Goal: Task Accomplishment & Management: Complete application form

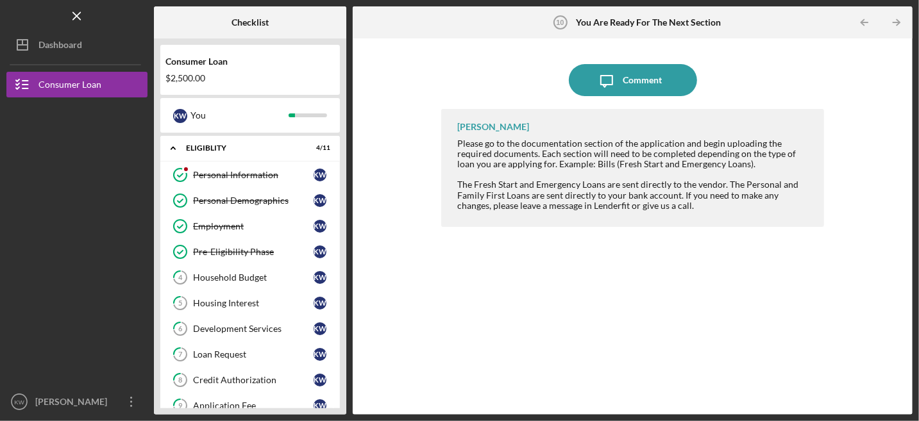
scroll to position [326, 0]
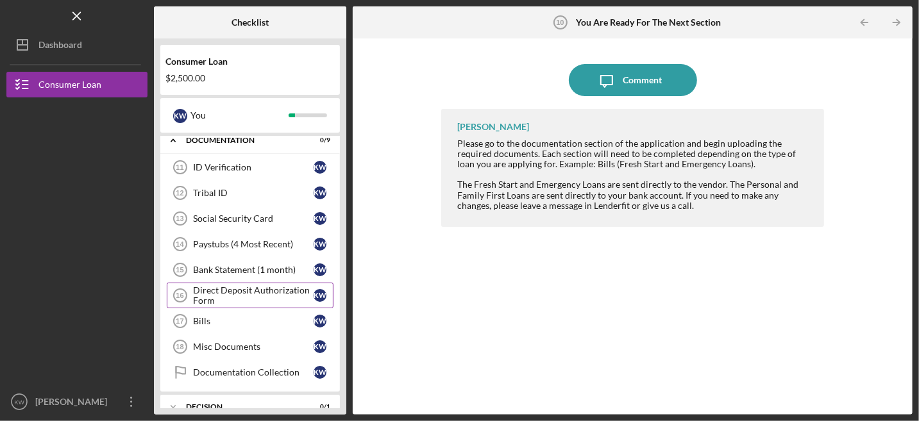
click at [245, 285] on div "Direct Deposit Authorization Form" at bounding box center [253, 295] width 121 height 21
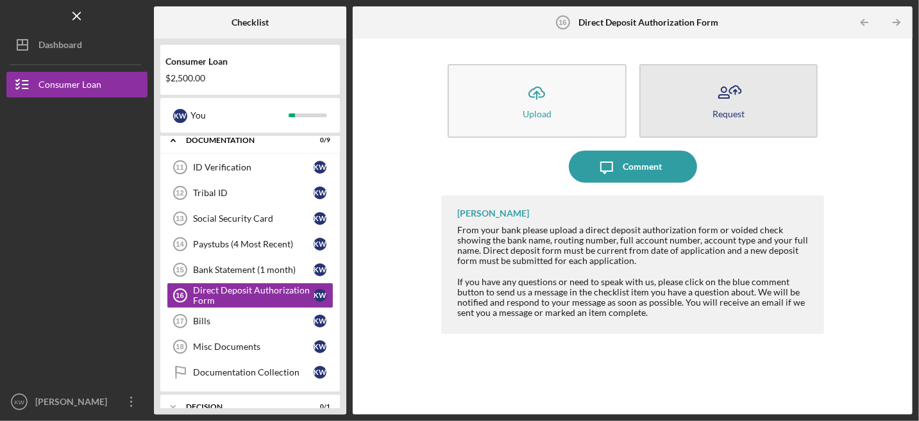
click at [729, 89] on icon "button" at bounding box center [728, 93] width 32 height 32
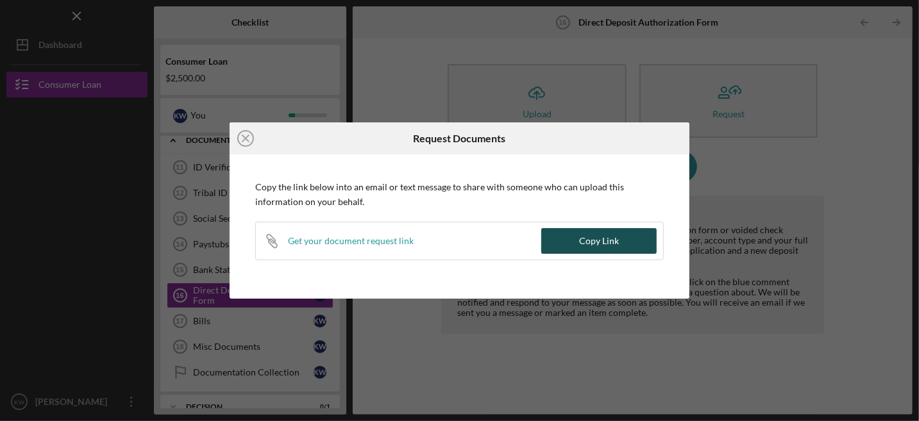
click at [608, 237] on div "Copy Link" at bounding box center [599, 241] width 40 height 26
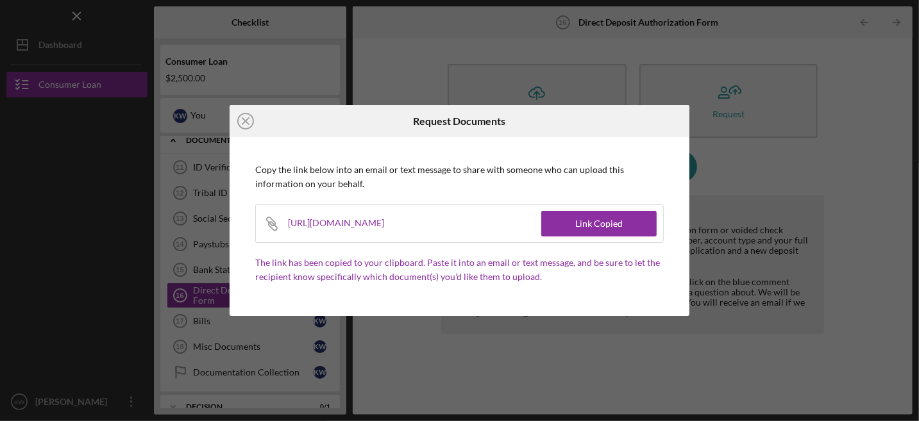
click at [400, 220] on div "[URL][DOMAIN_NAME]" at bounding box center [344, 223] width 112 height 37
click at [597, 223] on div "Link Copied" at bounding box center [598, 224] width 47 height 26
click at [242, 120] on icon "Icon/Close" at bounding box center [245, 121] width 32 height 32
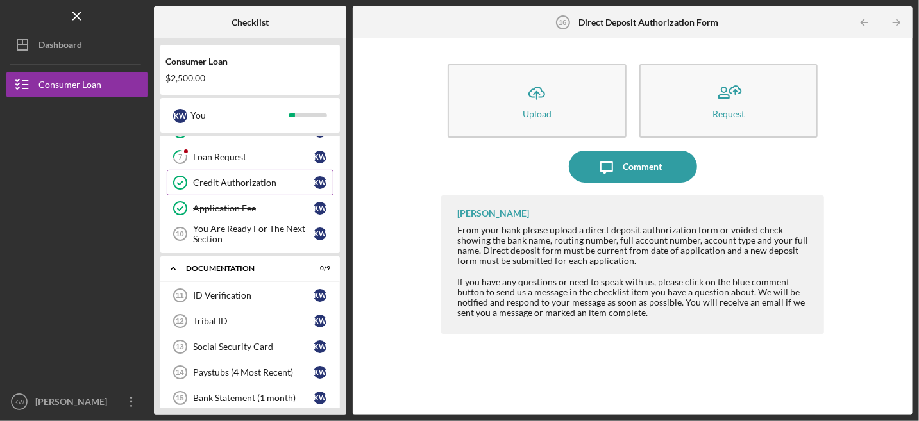
scroll to position [133, 0]
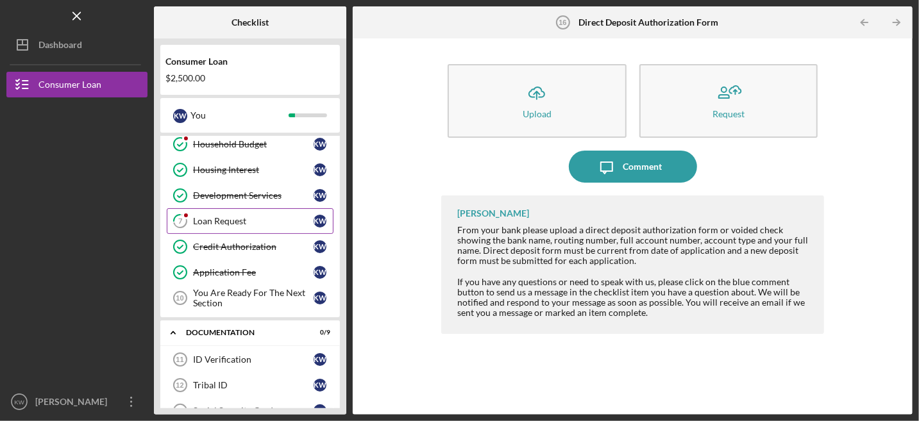
click at [232, 216] on div "Loan Request" at bounding box center [253, 221] width 121 height 10
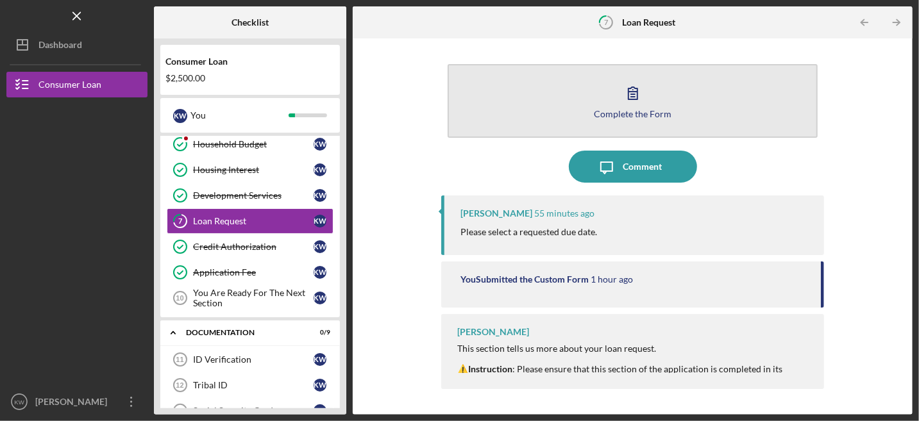
click at [638, 87] on icon "button" at bounding box center [633, 93] width 32 height 32
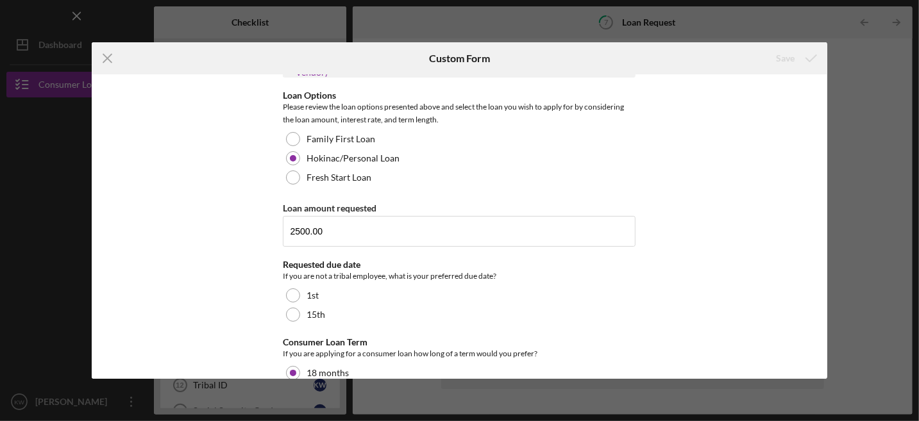
scroll to position [376, 0]
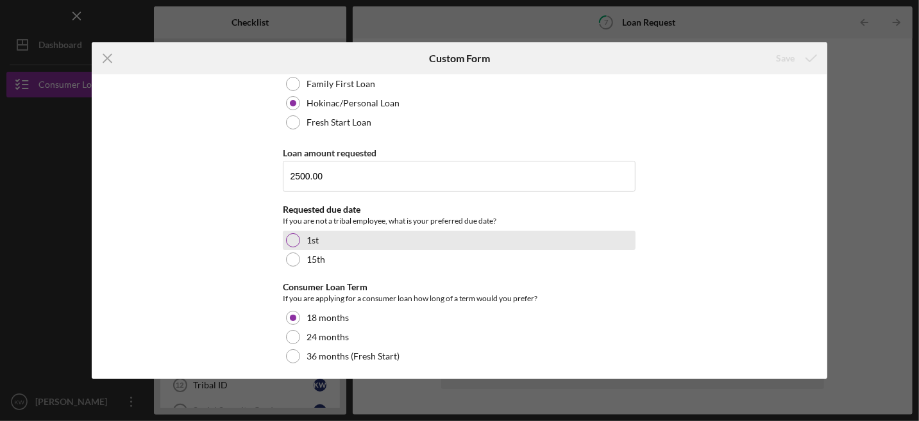
click at [293, 234] on div at bounding box center [293, 240] width 14 height 14
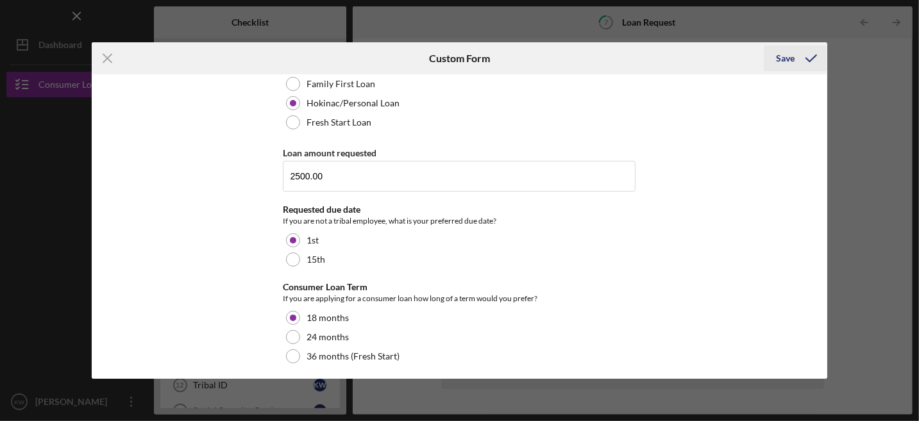
click at [786, 54] on div "Save" at bounding box center [785, 59] width 19 height 26
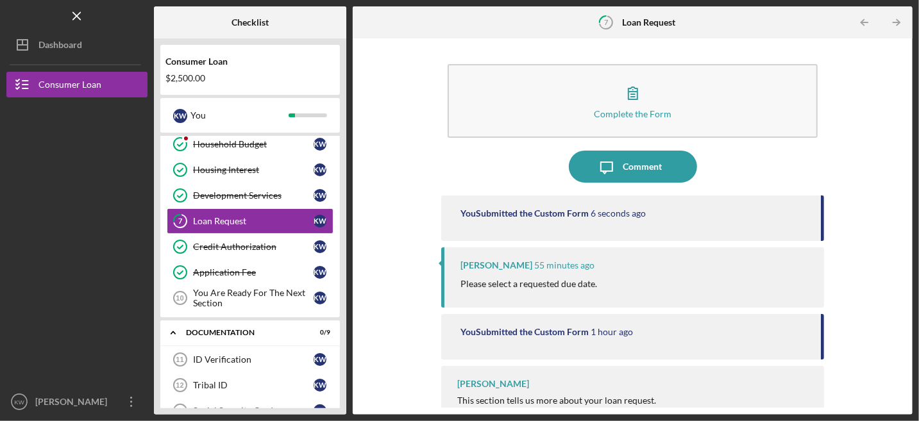
scroll to position [21, 0]
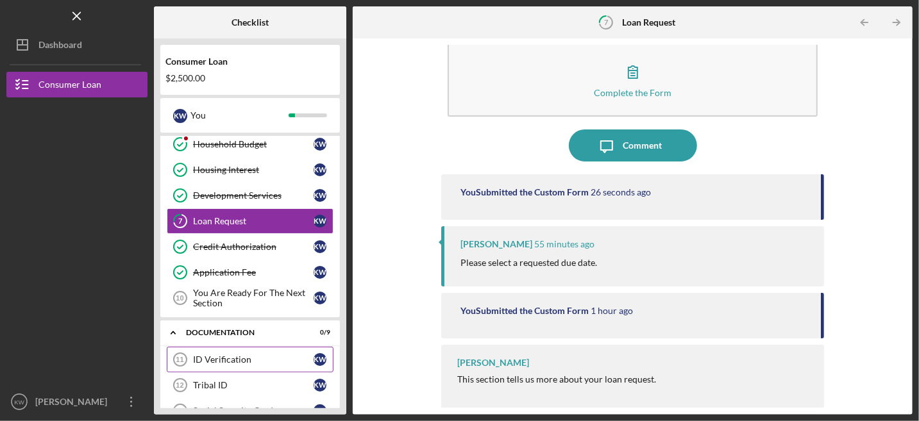
click at [257, 354] on div "ID Verification" at bounding box center [253, 359] width 121 height 10
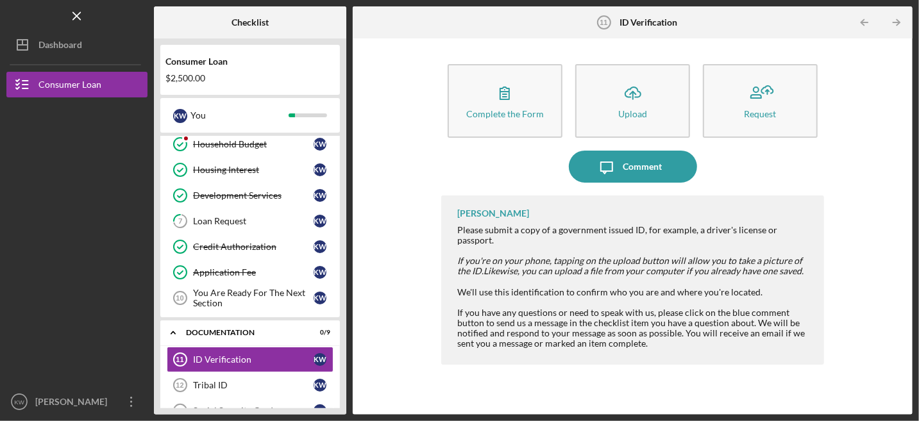
scroll to position [390, 0]
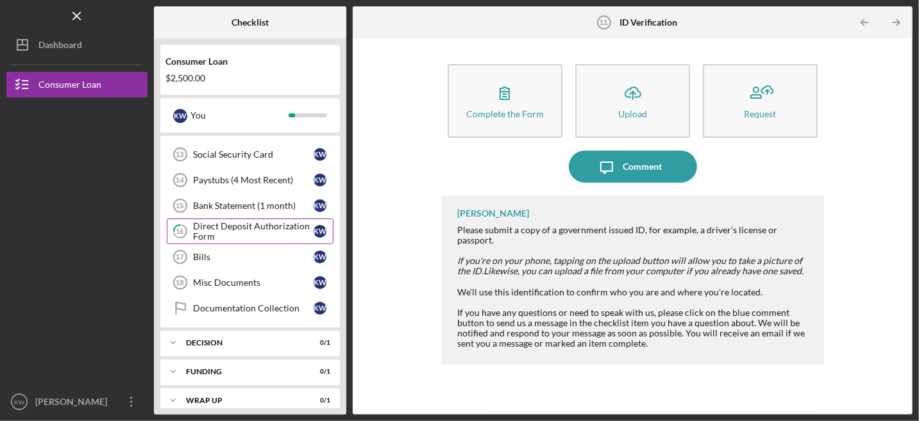
click at [233, 222] on div "Direct Deposit Authorization Form" at bounding box center [253, 231] width 121 height 21
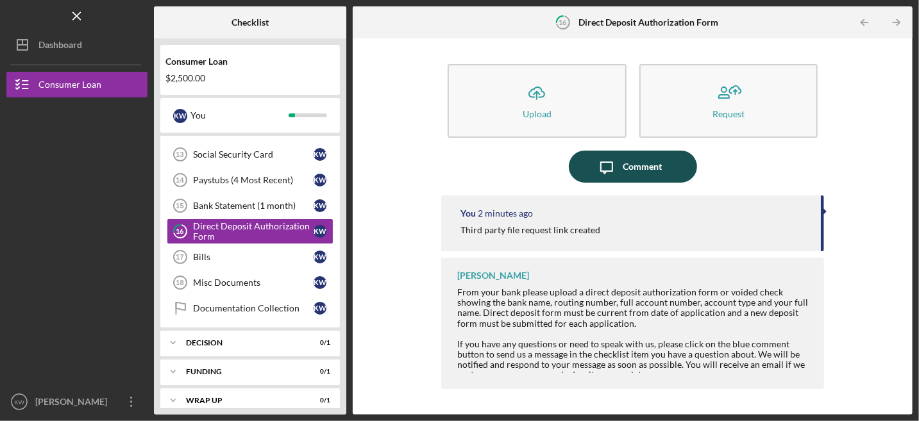
click at [641, 162] on div "Comment" at bounding box center [641, 167] width 39 height 32
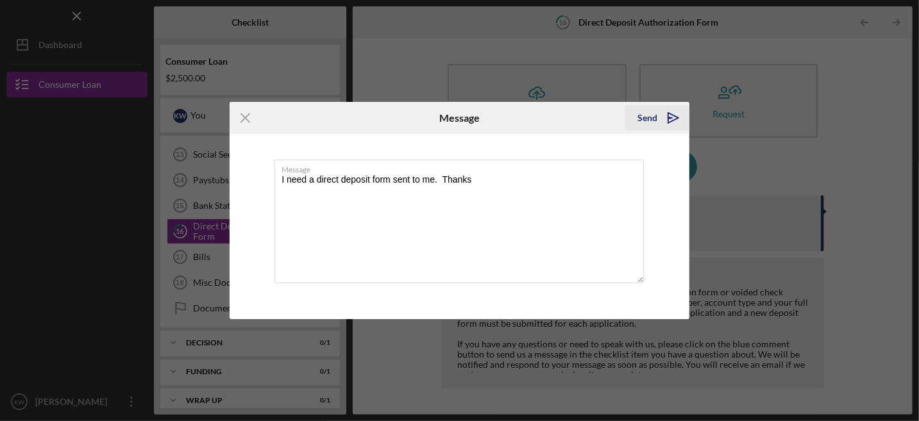
type textarea "I need a direct deposit form sent to me. Thanks"
click at [647, 115] on div "Send" at bounding box center [647, 118] width 20 height 26
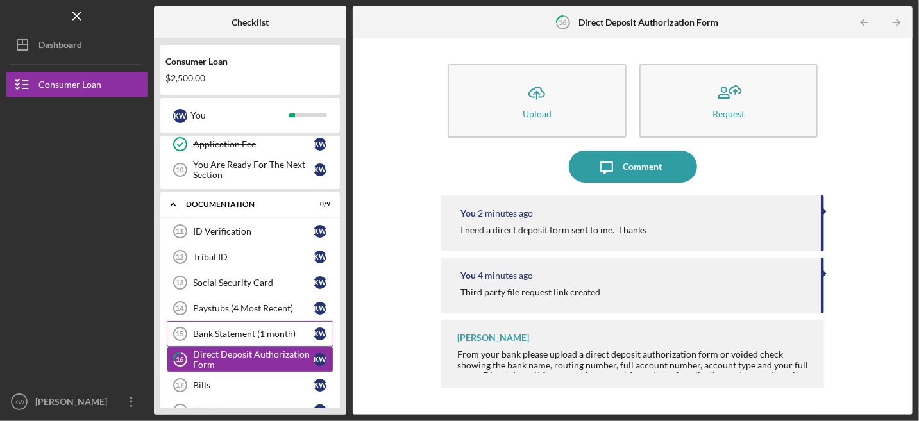
scroll to position [325, 0]
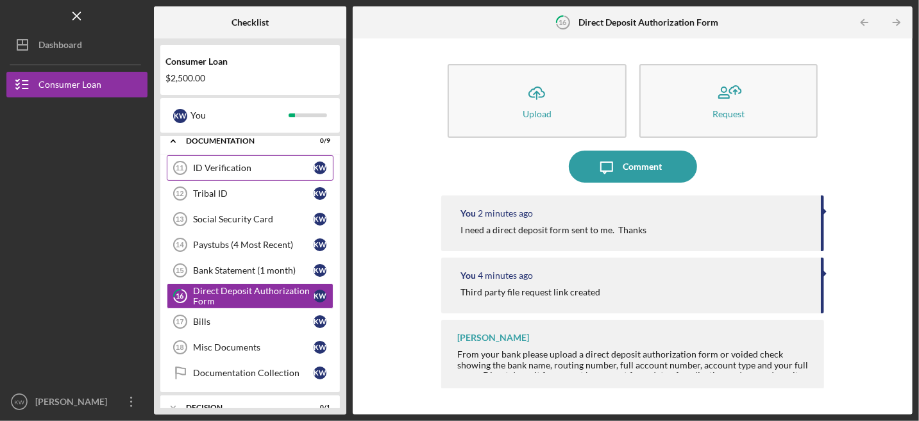
click at [257, 163] on div "ID Verification" at bounding box center [253, 168] width 121 height 10
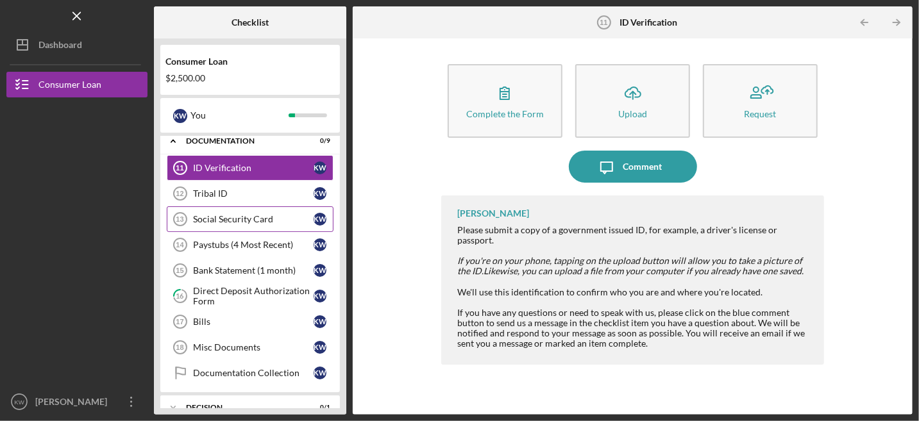
scroll to position [262, 0]
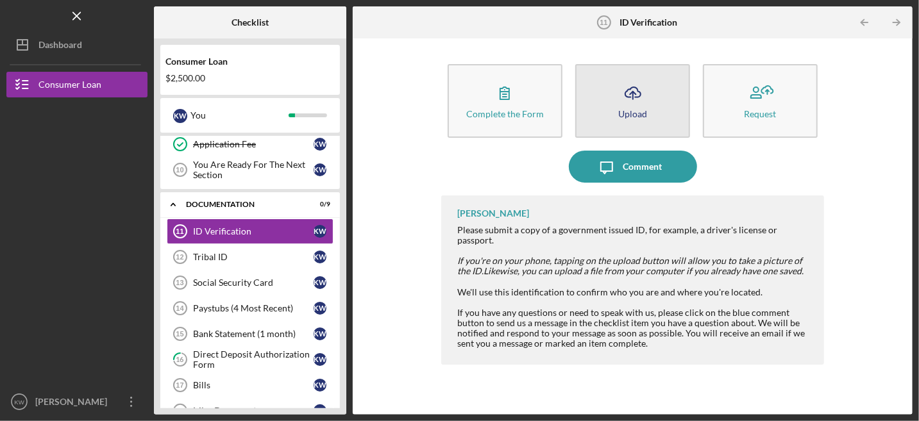
click at [635, 92] on icon "Icon/Upload" at bounding box center [633, 93] width 32 height 32
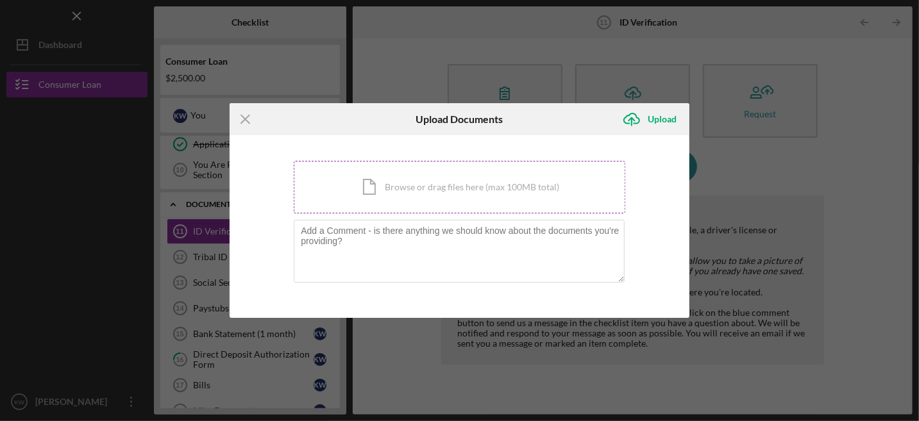
click at [446, 182] on div "Icon/Document Browse or drag files here (max 100MB total) Tap to choose files o…" at bounding box center [459, 187] width 331 height 53
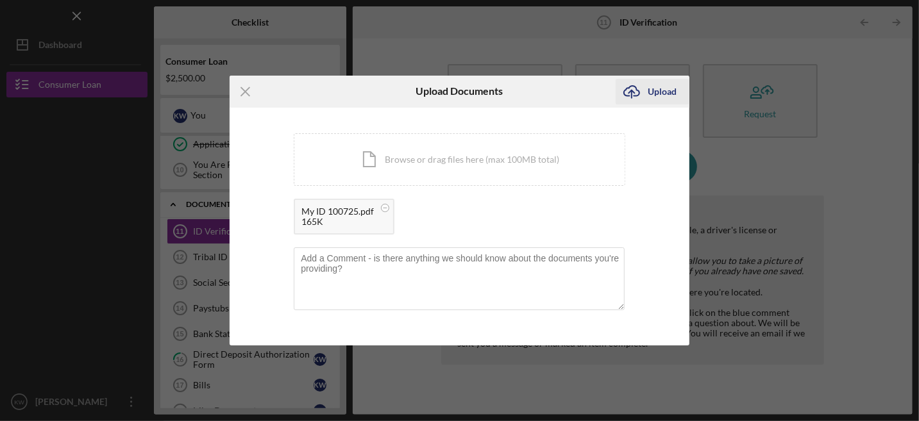
click at [656, 93] on div "Upload" at bounding box center [661, 92] width 29 height 26
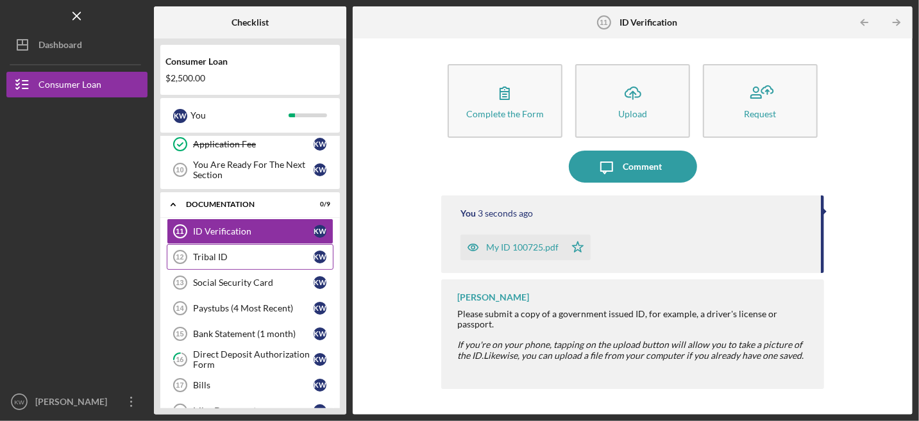
click at [228, 252] on div "Tribal ID" at bounding box center [253, 257] width 121 height 10
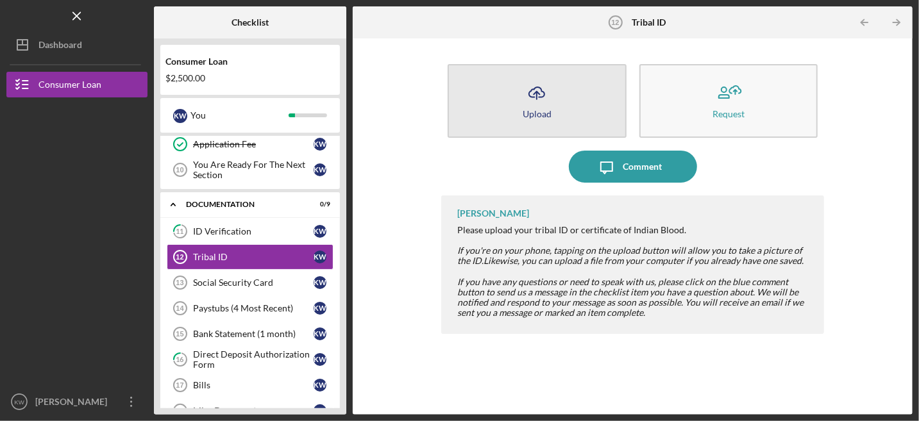
click at [590, 105] on button "Icon/Upload Upload" at bounding box center [536, 101] width 179 height 74
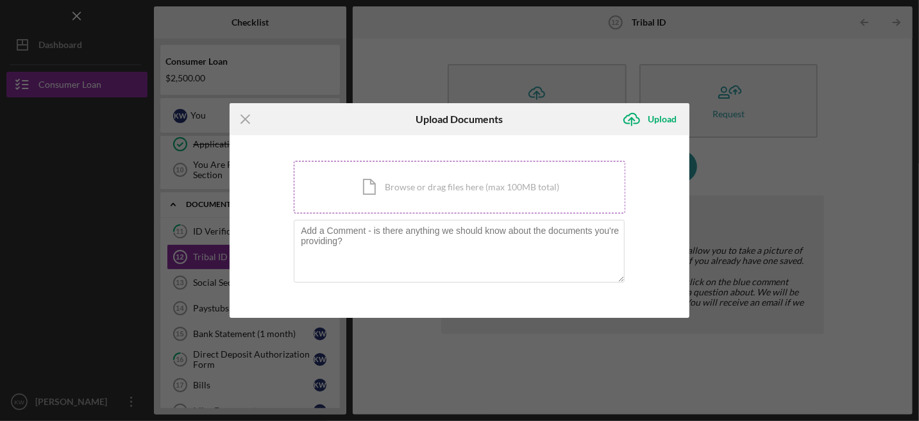
click at [409, 181] on div "Icon/Document Browse or drag files here (max 100MB total) Tap to choose files o…" at bounding box center [459, 187] width 331 height 53
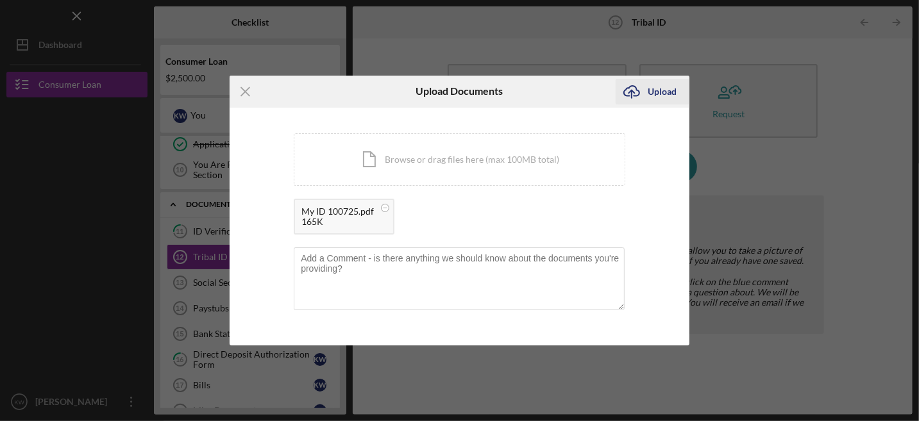
click at [661, 92] on div "Upload" at bounding box center [661, 92] width 29 height 26
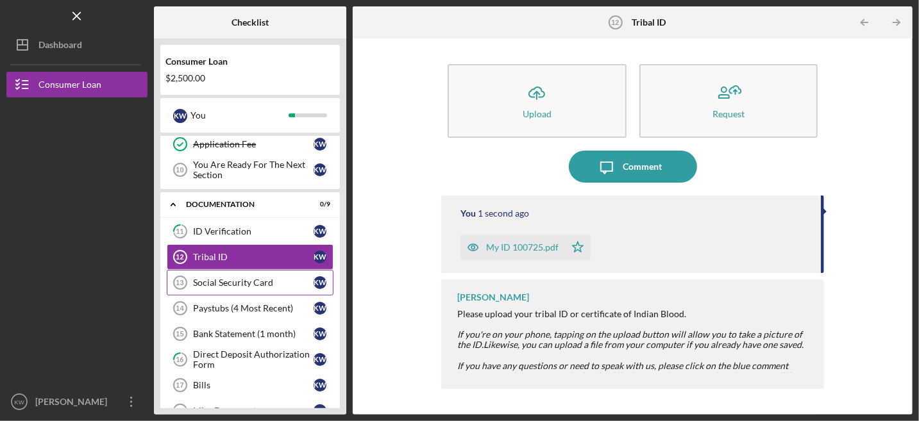
click at [255, 278] on div "Social Security Card" at bounding box center [253, 283] width 121 height 10
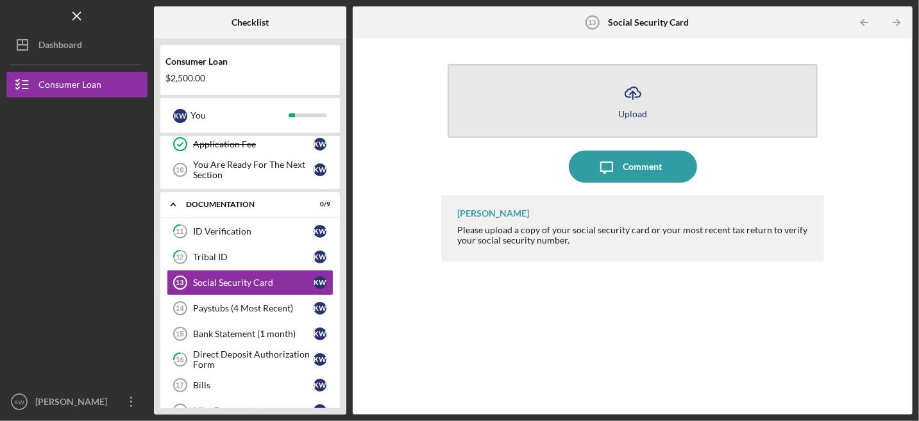
click at [585, 104] on button "Icon/Upload Upload" at bounding box center [632, 101] width 370 height 74
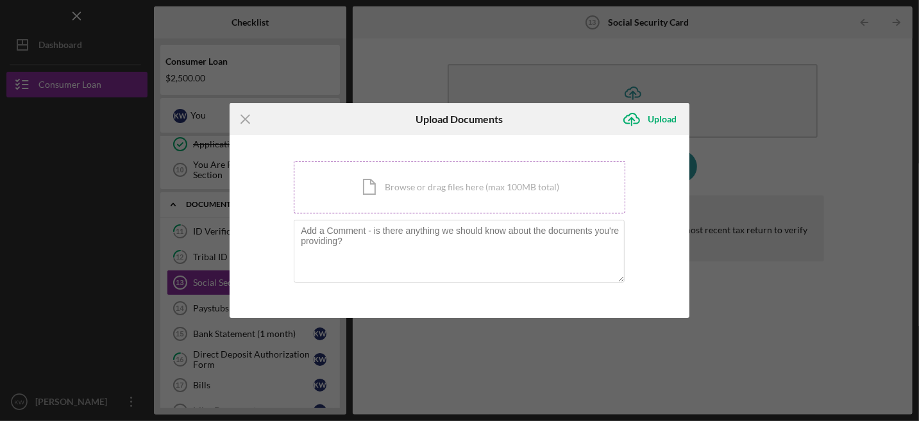
click at [458, 187] on div "Icon/Document Browse or drag files here (max 100MB total) Tap to choose files o…" at bounding box center [459, 187] width 331 height 53
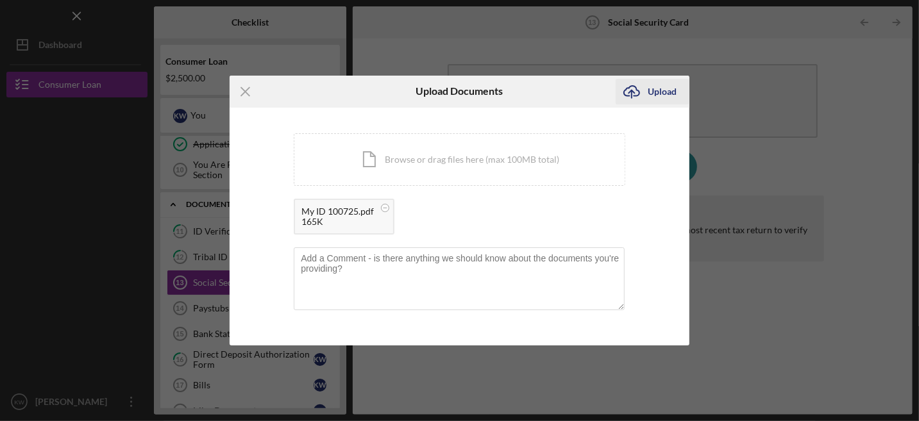
click at [668, 90] on div "Upload" at bounding box center [661, 92] width 29 height 26
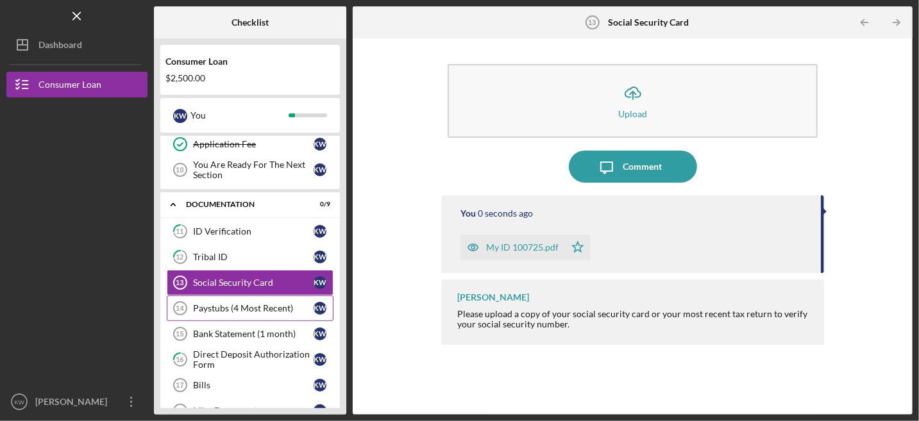
click at [270, 303] on div "Paystubs (4 Most Recent)" at bounding box center [253, 308] width 121 height 10
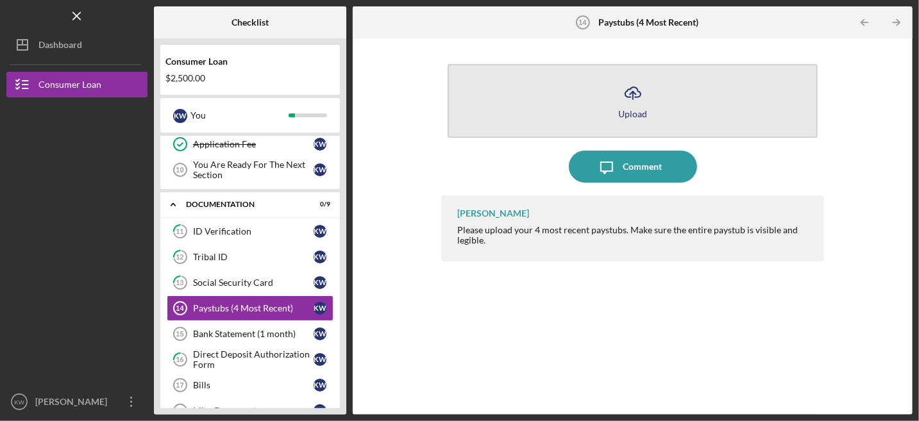
click at [629, 116] on div "Upload" at bounding box center [632, 114] width 29 height 10
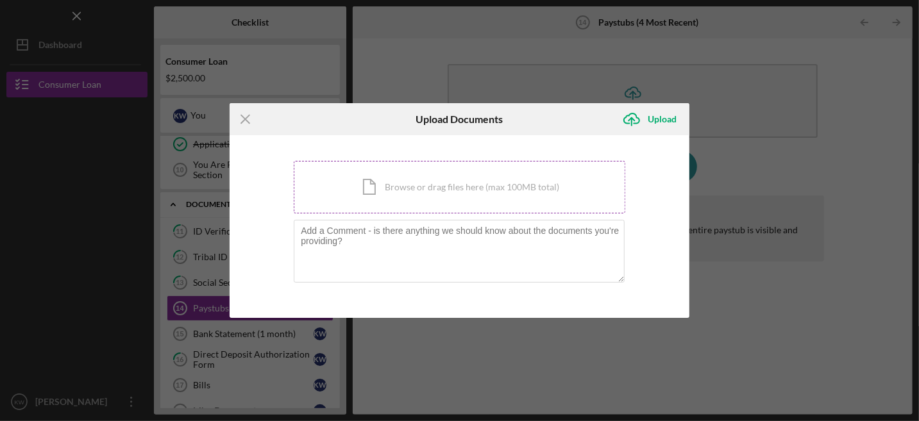
click at [372, 190] on div "Icon/Document Browse or drag files here (max 100MB total) Tap to choose files o…" at bounding box center [459, 187] width 331 height 53
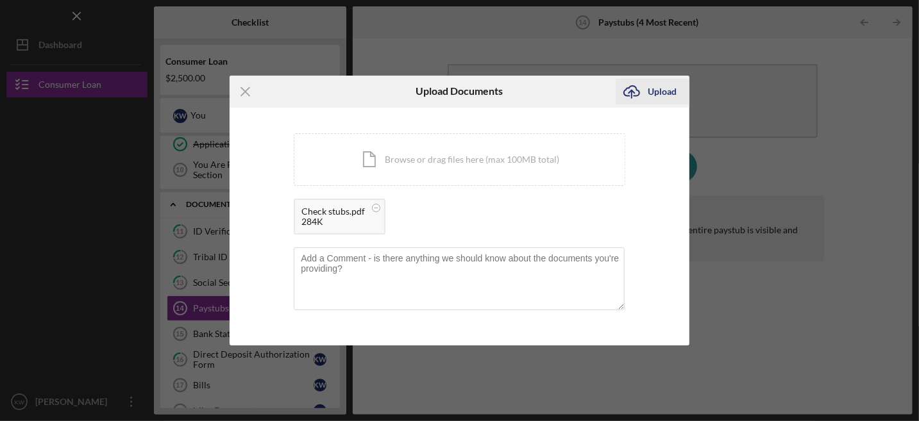
click at [674, 88] on div "Upload" at bounding box center [661, 92] width 29 height 26
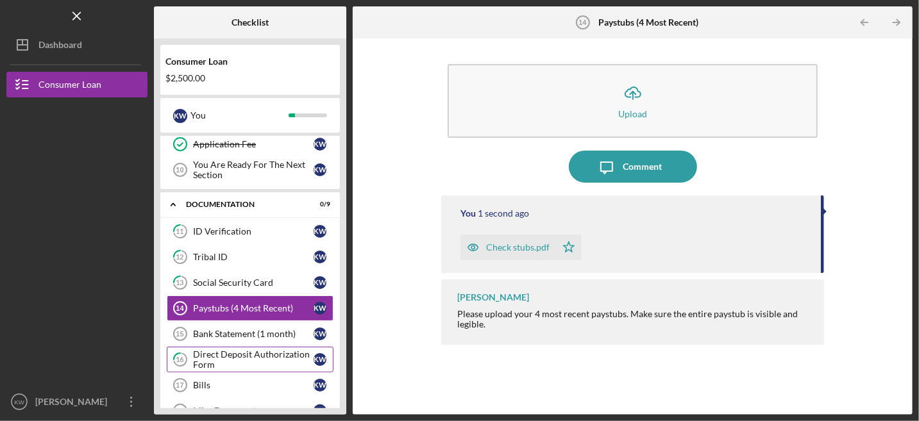
click at [257, 349] on div "Direct Deposit Authorization Form" at bounding box center [253, 359] width 121 height 21
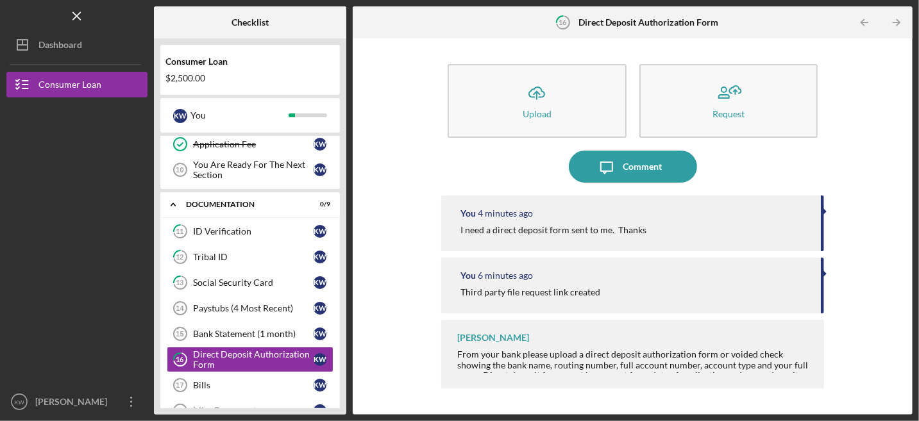
click at [813, 361] on div "[PERSON_NAME] From your bank please upload a direct deposit authorization form …" at bounding box center [632, 354] width 383 height 69
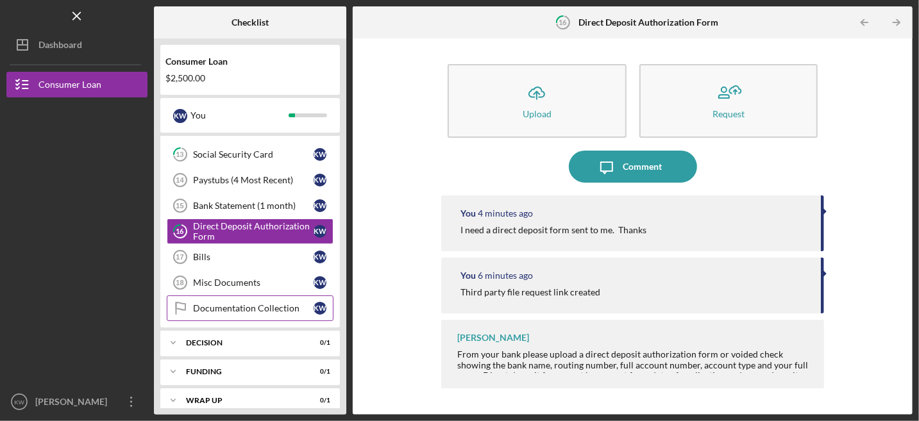
click at [249, 295] on link "Documentation Collection Documentation Collection K W" at bounding box center [250, 308] width 167 height 26
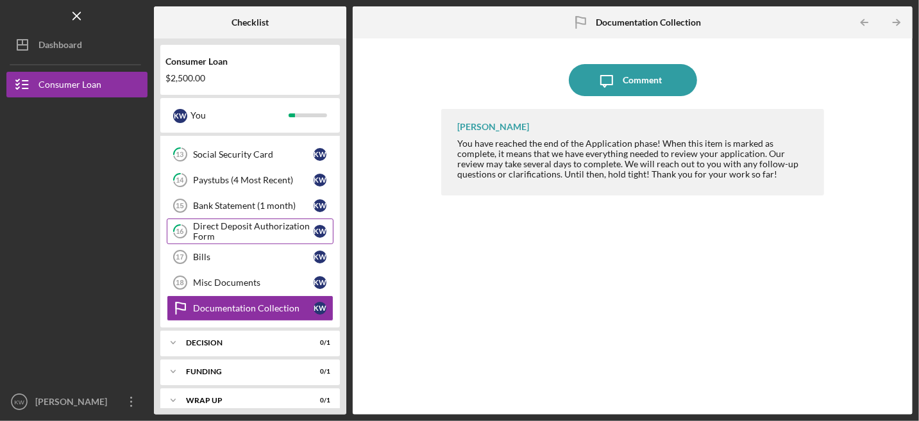
click at [235, 221] on div "Direct Deposit Authorization Form" at bounding box center [253, 231] width 121 height 21
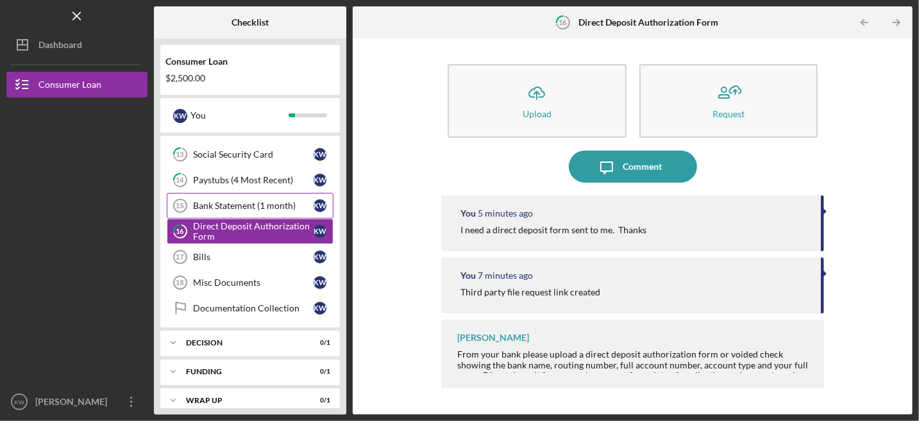
click at [236, 201] on div "Bank Statement (1 month)" at bounding box center [253, 206] width 121 height 10
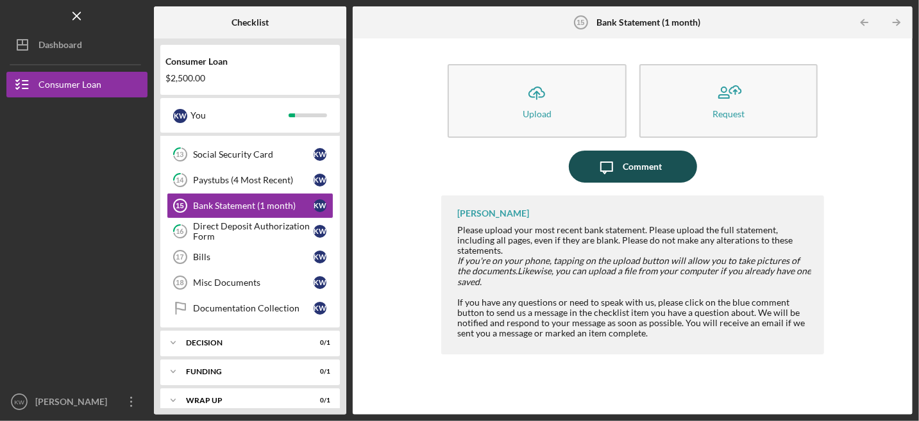
click at [672, 160] on button "Icon/Message Comment" at bounding box center [633, 167] width 128 height 32
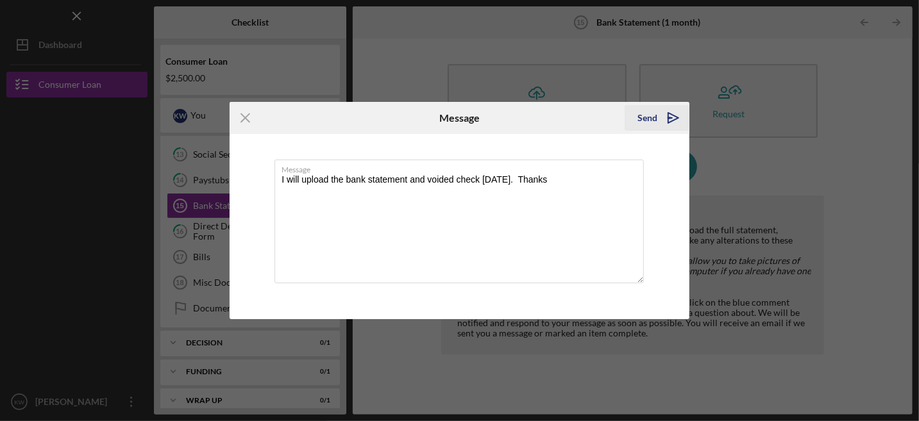
type textarea "I will upload the bank statement and voided check [DATE]. Thanks"
click at [645, 119] on div "Send" at bounding box center [647, 118] width 20 height 26
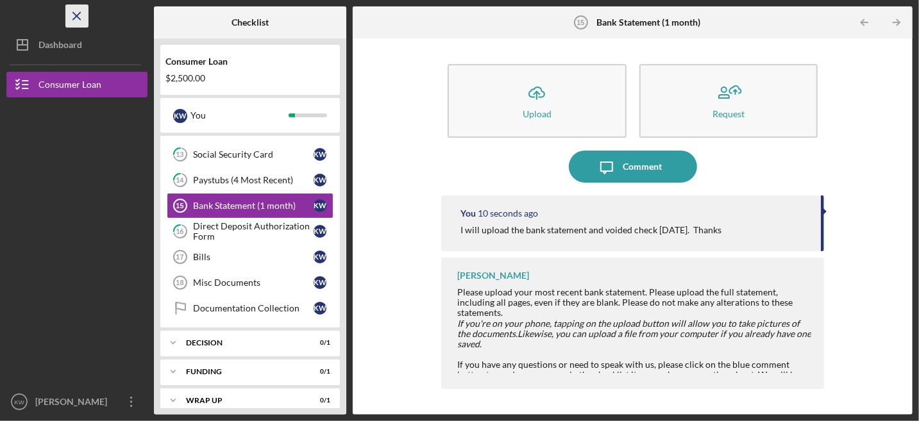
click at [78, 16] on icon "Icon/Menu Close" at bounding box center [77, 16] width 29 height 29
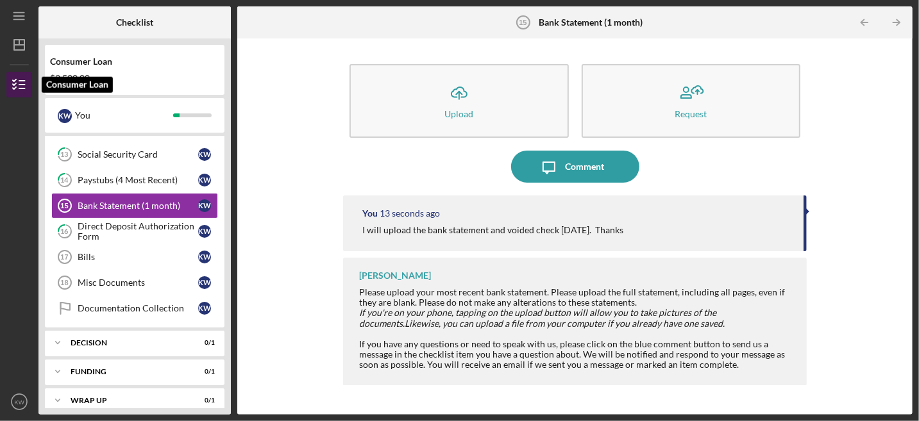
click at [19, 86] on icon "button" at bounding box center [19, 85] width 32 height 32
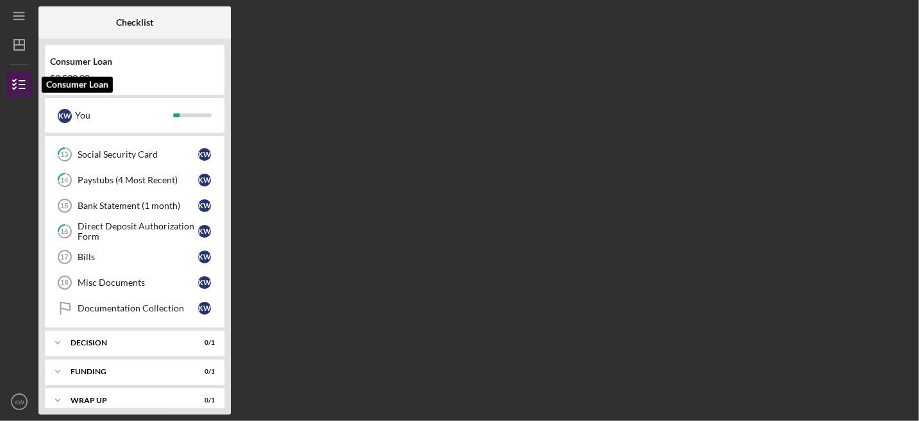
click at [19, 83] on icon "button" at bounding box center [19, 85] width 32 height 32
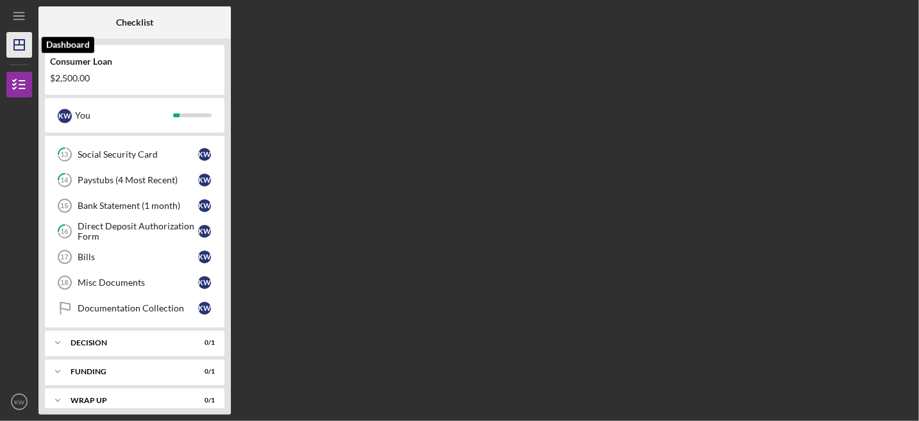
click at [19, 51] on icon "Icon/Dashboard" at bounding box center [19, 45] width 32 height 32
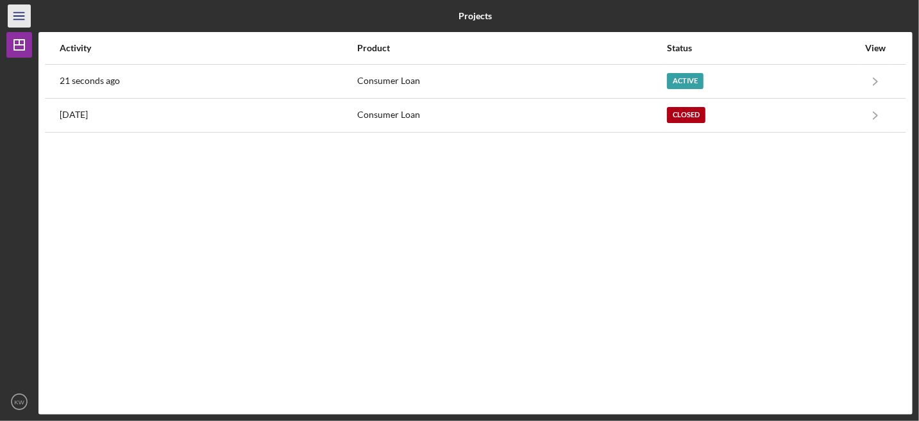
click at [19, 20] on icon "Icon/Menu" at bounding box center [19, 16] width 29 height 29
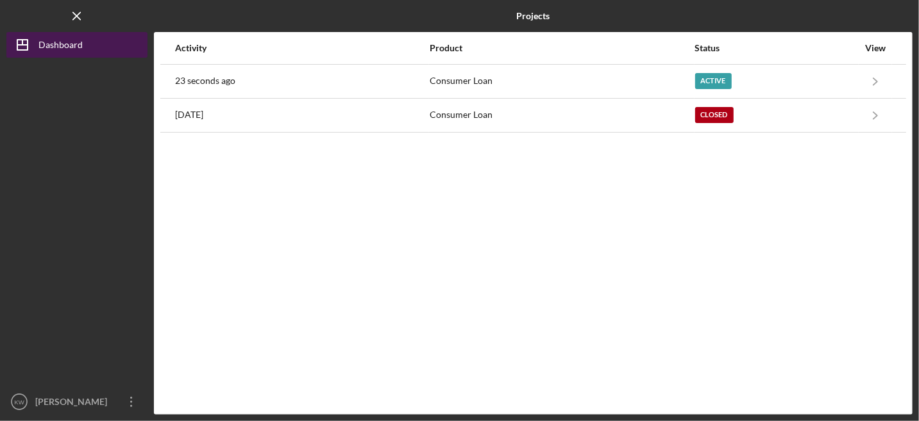
click at [62, 40] on div "Dashboard" at bounding box center [60, 46] width 44 height 29
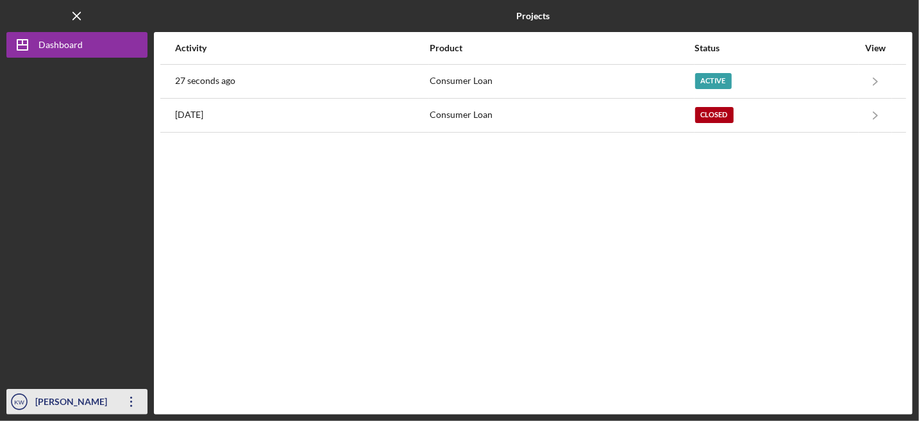
click at [112, 403] on div "[PERSON_NAME]" at bounding box center [73, 403] width 83 height 29
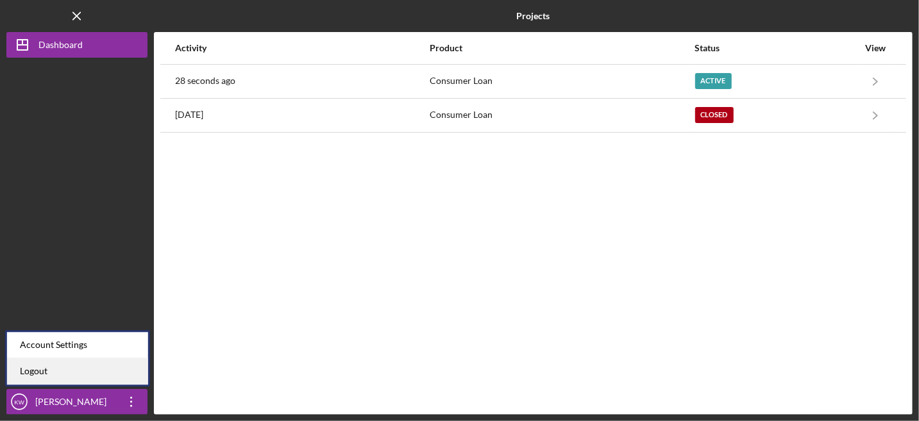
click at [65, 369] on link "Logout" at bounding box center [77, 371] width 141 height 26
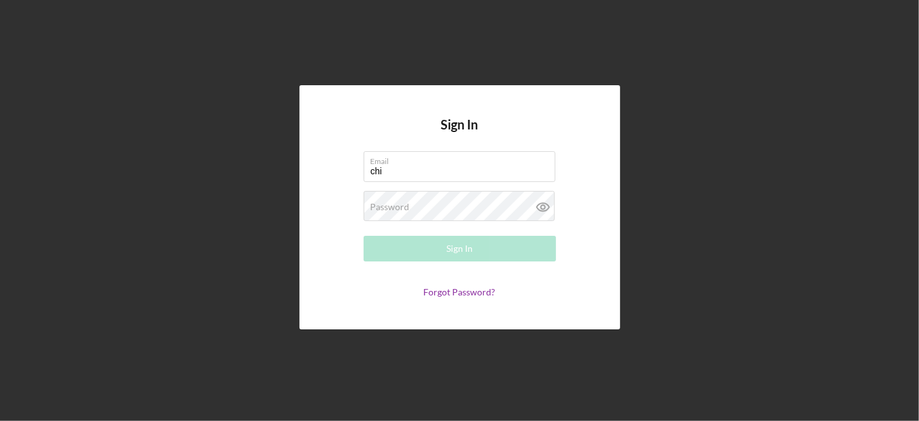
type input "[EMAIL_ADDRESS][DOMAIN_NAME]"
click at [481, 200] on div "Password Required" at bounding box center [459, 207] width 192 height 32
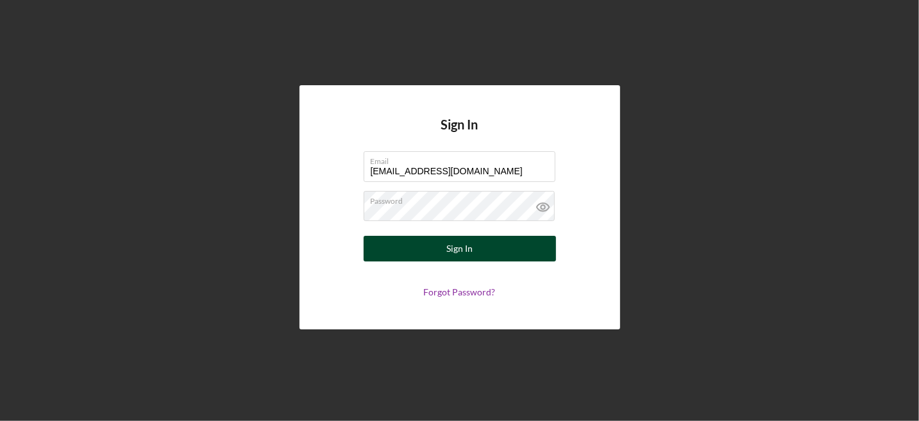
click at [511, 249] on button "Sign In" at bounding box center [459, 249] width 192 height 26
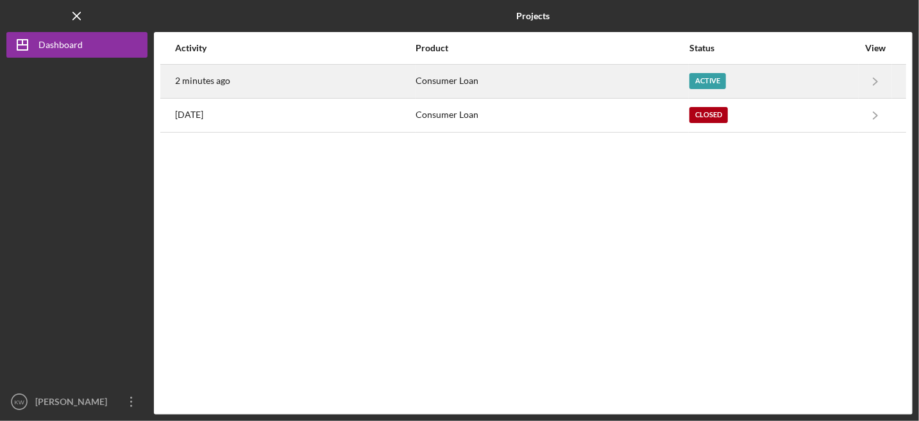
click at [713, 78] on div "Active" at bounding box center [707, 81] width 37 height 16
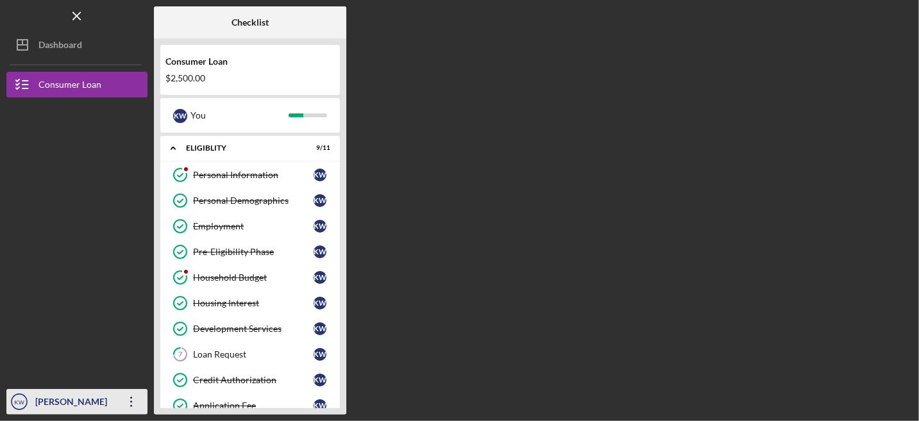
click at [98, 403] on div "[PERSON_NAME]" at bounding box center [73, 403] width 83 height 29
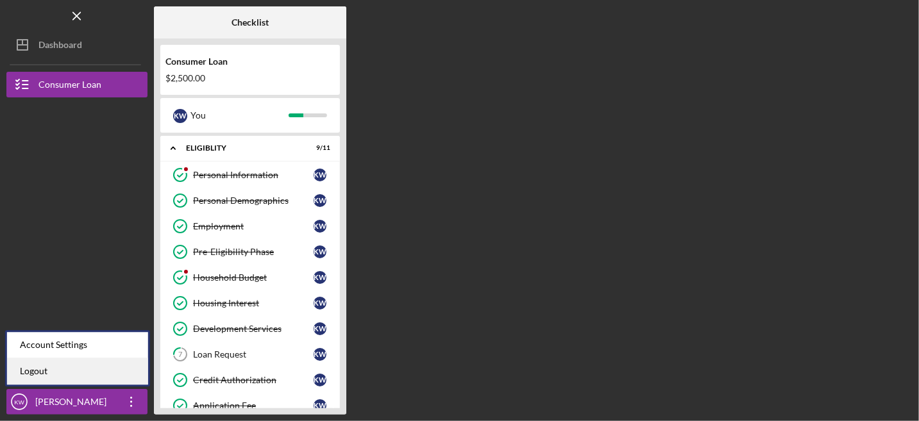
click at [66, 363] on link "Logout" at bounding box center [77, 371] width 141 height 26
